Goal: Task Accomplishment & Management: Manage account settings

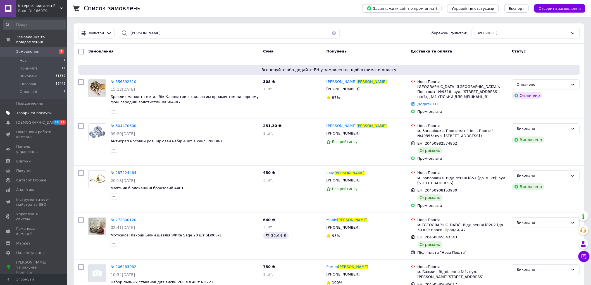
click at [27, 111] on span "Товари та послуги" at bounding box center [33, 113] width 35 height 5
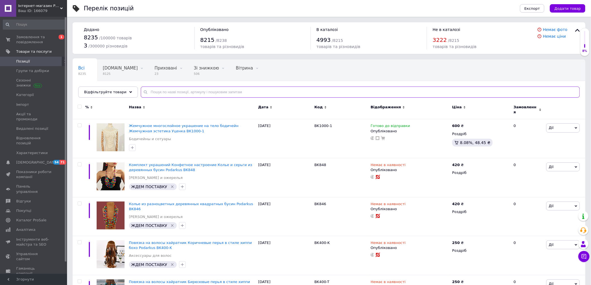
click at [154, 93] on input "text" at bounding box center [360, 92] width 439 height 11
paste input "(BK775-G"
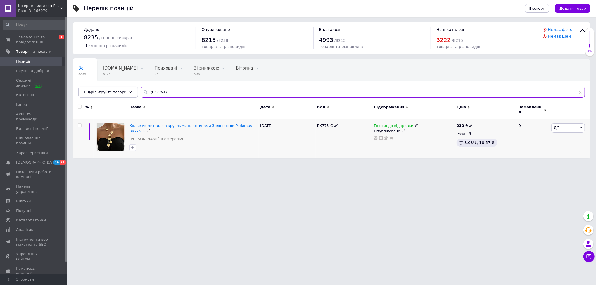
type input "(BK775-G"
click at [415, 124] on use at bounding box center [416, 125] width 3 height 3
click at [428, 139] on li "Немає в наявності" at bounding box center [444, 143] width 53 height 8
click at [348, 140] on div "BK775-G" at bounding box center [344, 138] width 57 height 39
